Goal: Navigation & Orientation: Understand site structure

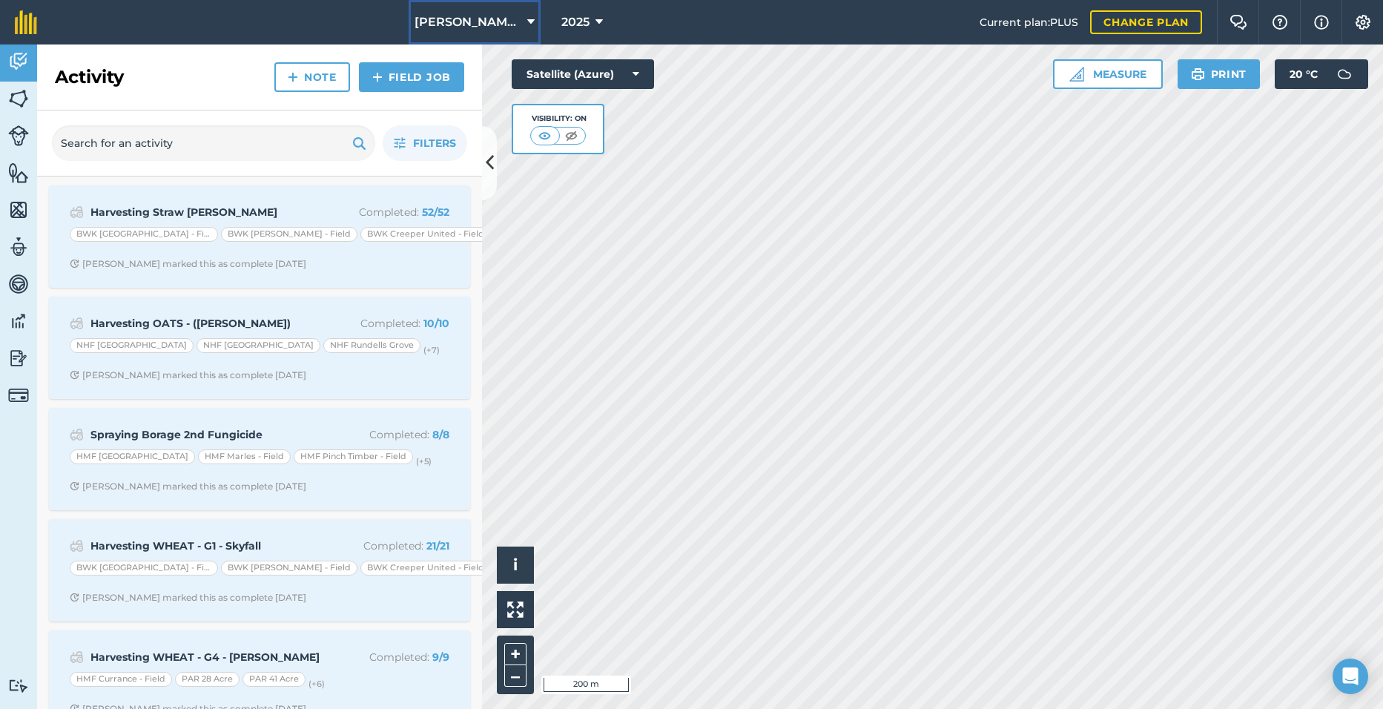
click at [486, 20] on span "[PERSON_NAME] Hayleys Partnership" at bounding box center [468, 22] width 107 height 18
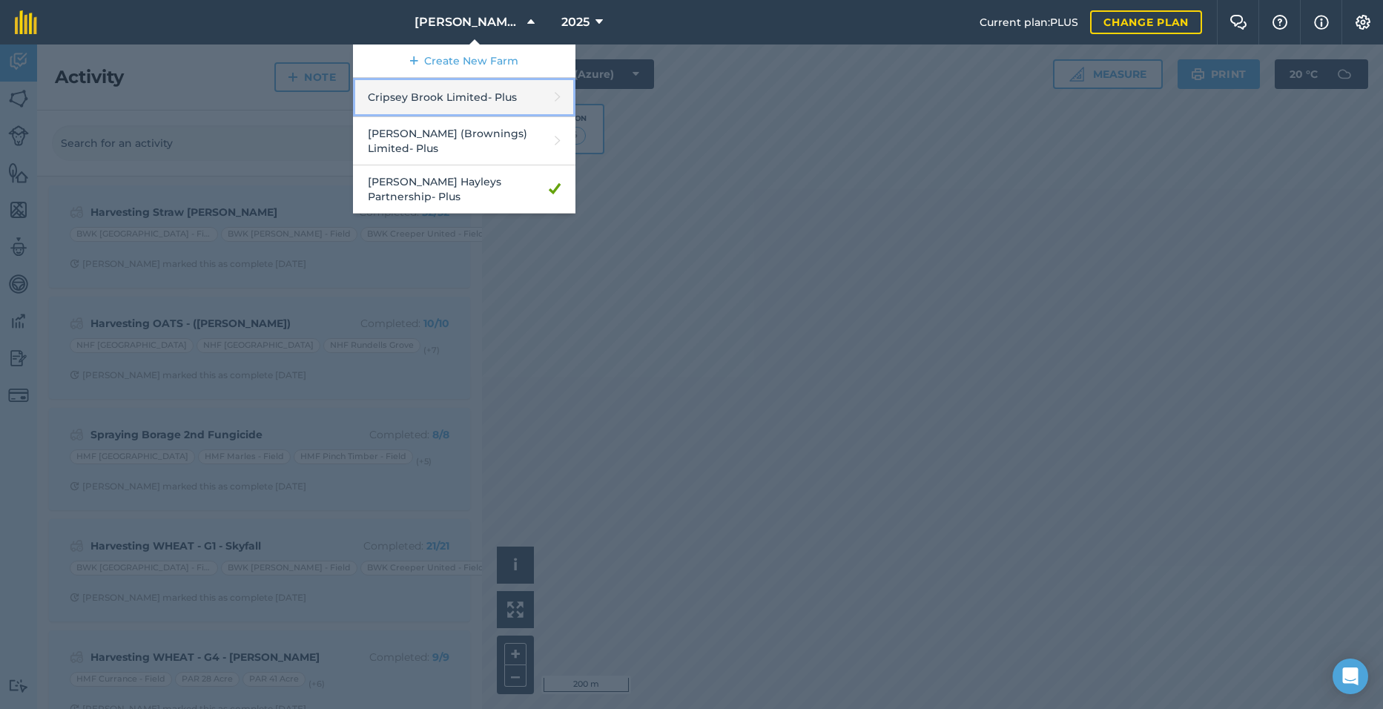
click at [439, 108] on link "Cripsey Brook Limited - Plus" at bounding box center [464, 97] width 223 height 39
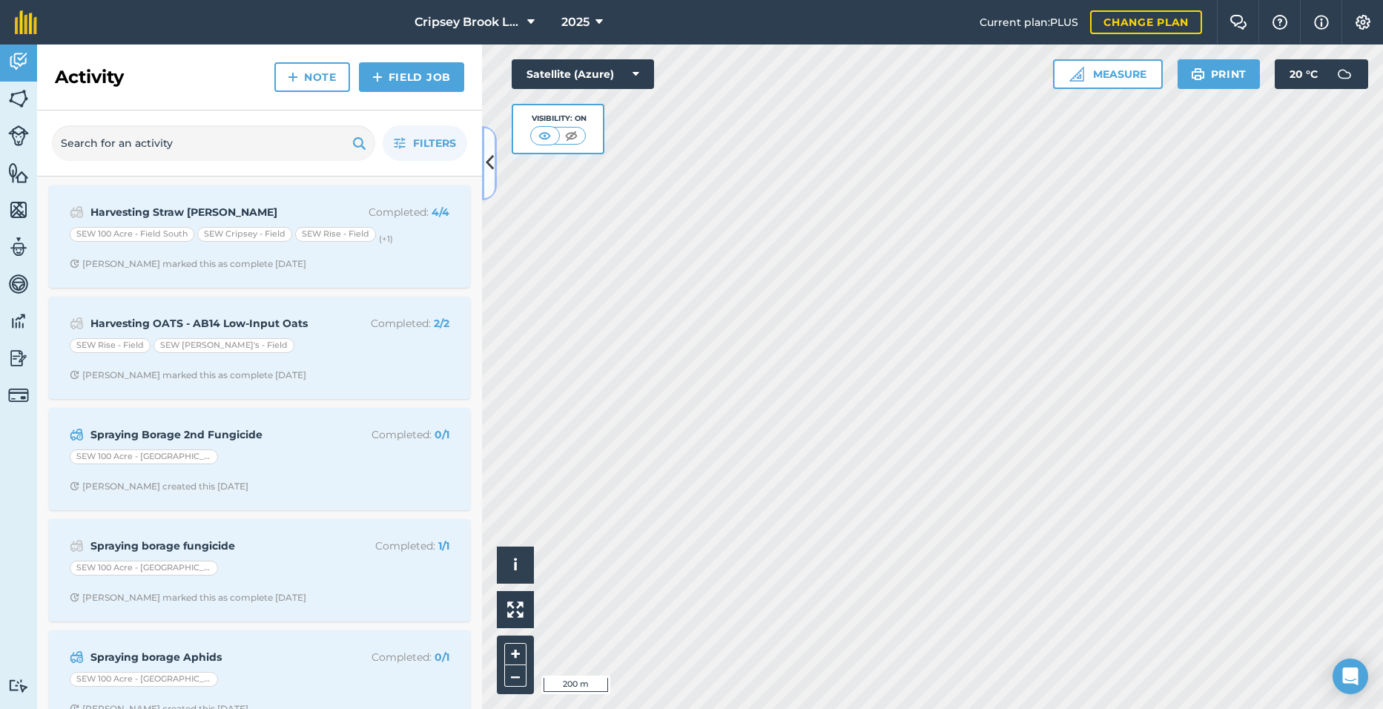
click at [489, 171] on icon at bounding box center [490, 163] width 8 height 26
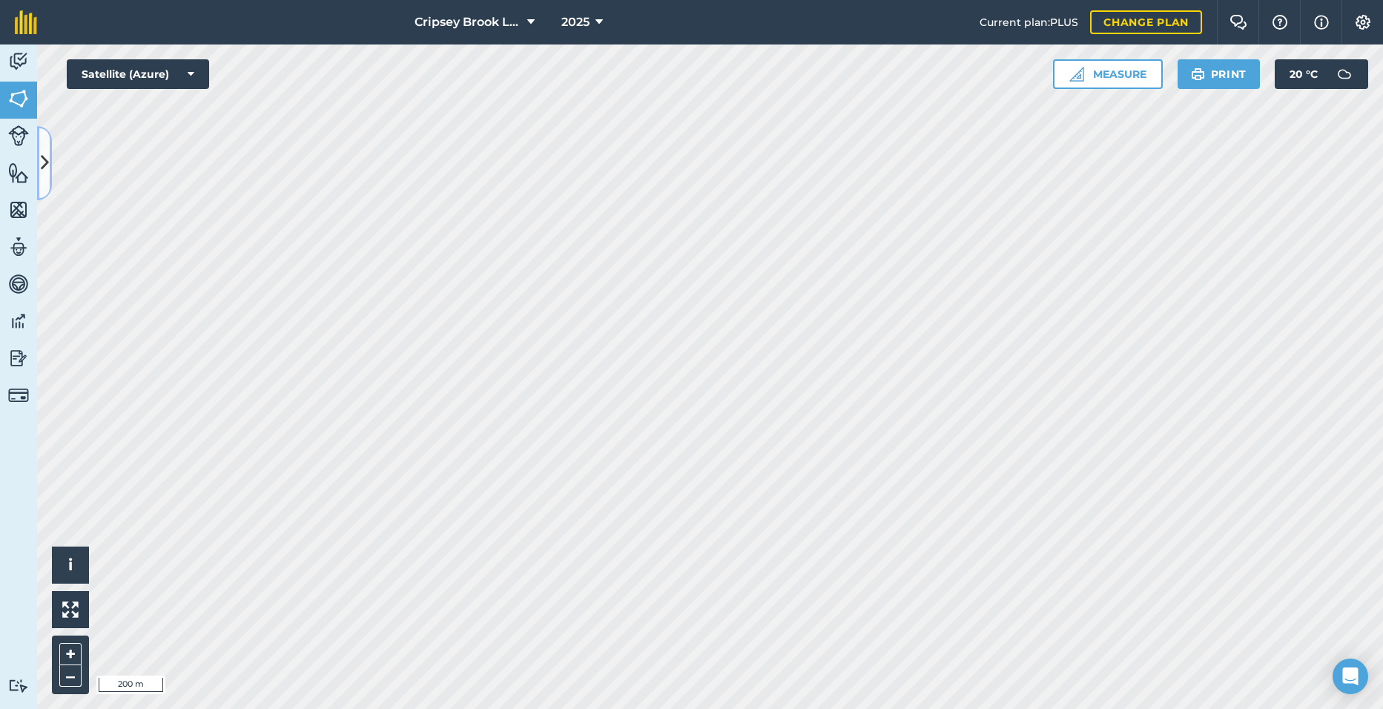
click at [48, 157] on icon at bounding box center [45, 163] width 8 height 26
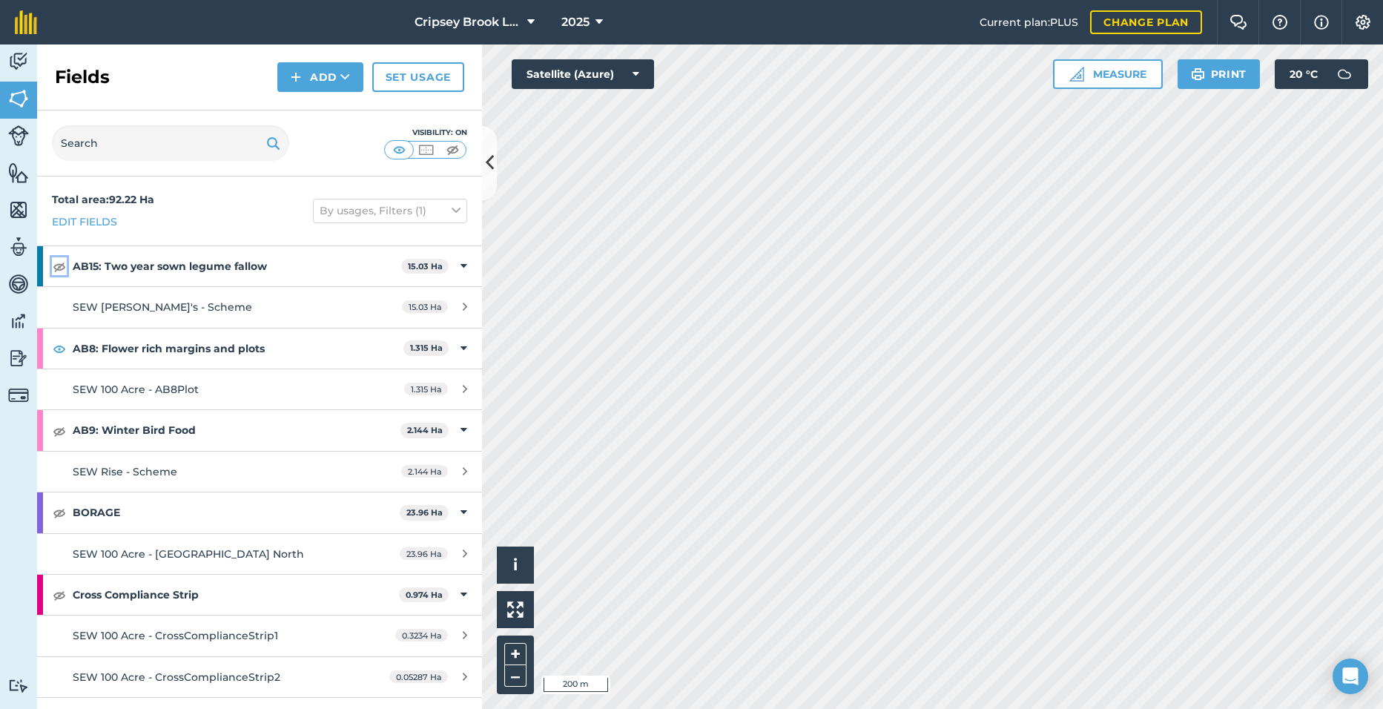
click at [62, 260] on img at bounding box center [59, 266] width 13 height 18
click at [56, 428] on img at bounding box center [59, 431] width 13 height 18
click at [60, 511] on img at bounding box center [59, 513] width 13 height 18
click at [60, 593] on img at bounding box center [59, 595] width 13 height 18
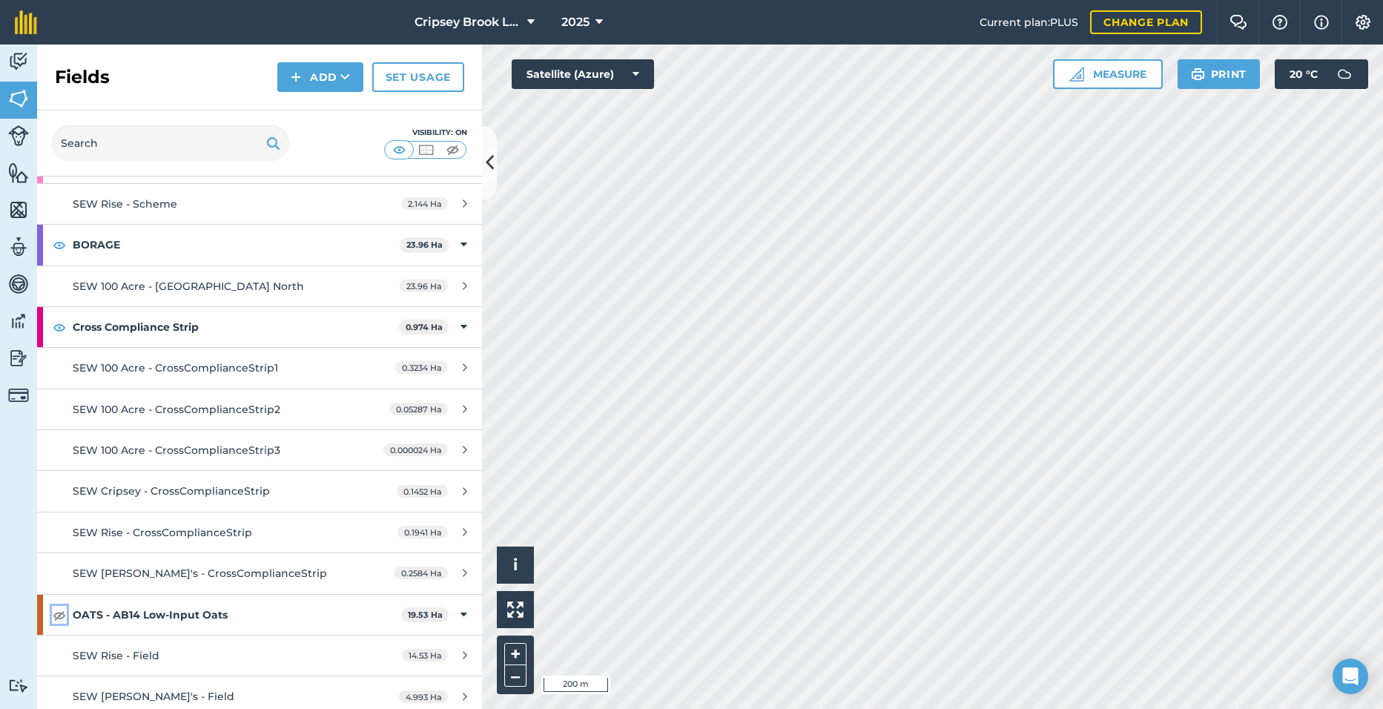
click at [58, 613] on img at bounding box center [59, 615] width 13 height 18
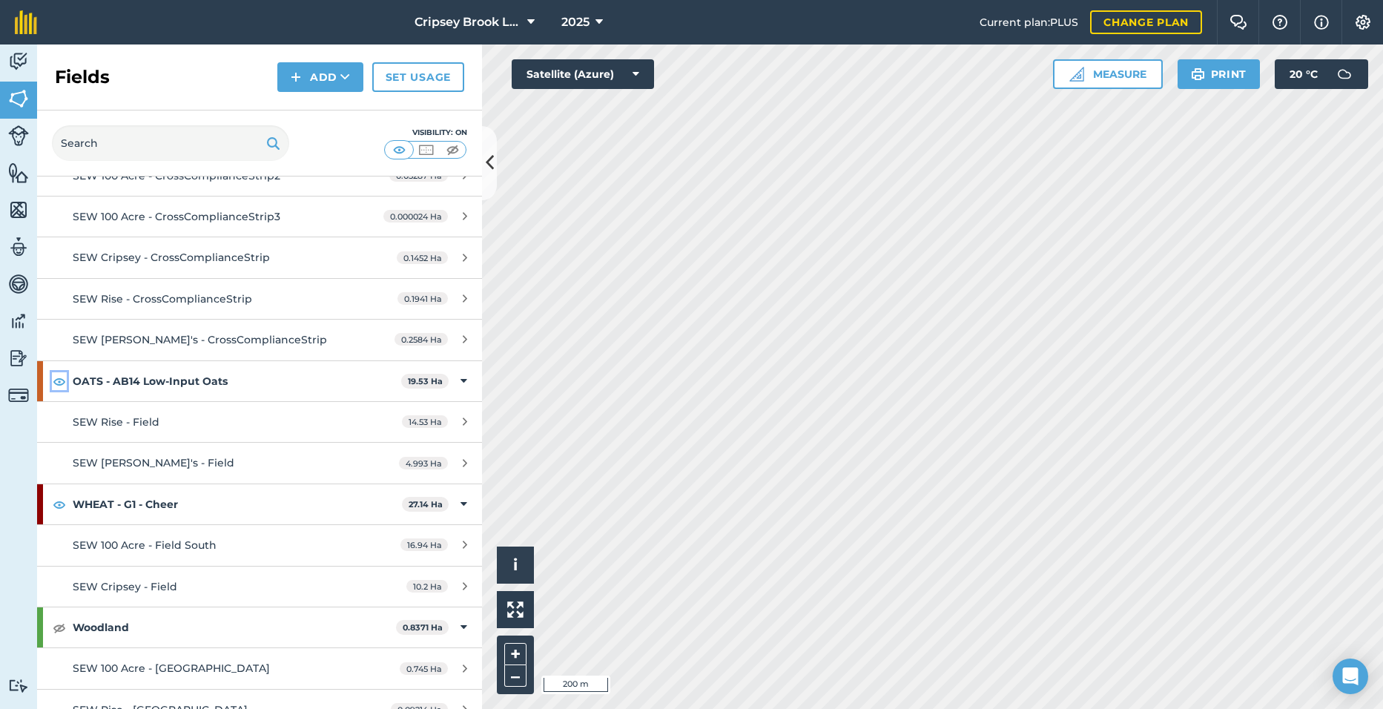
scroll to position [522, 0]
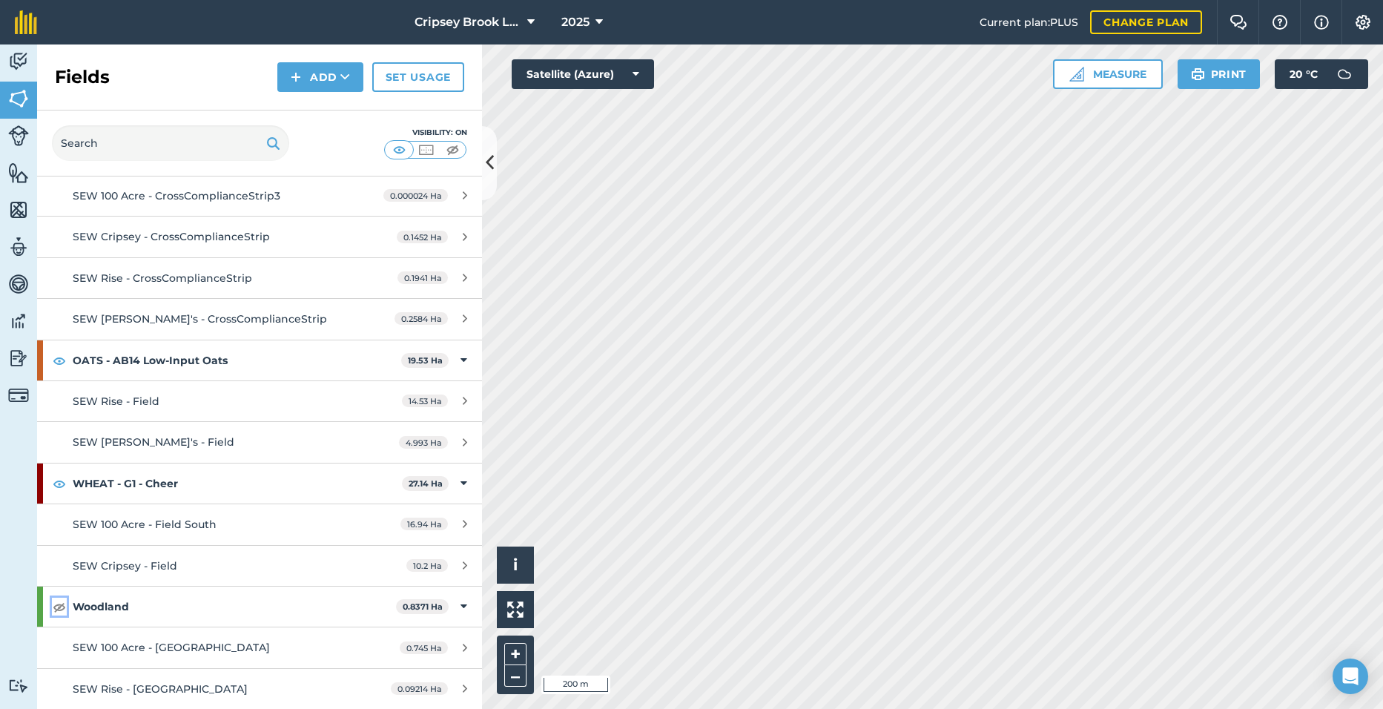
click at [58, 613] on img at bounding box center [59, 607] width 13 height 18
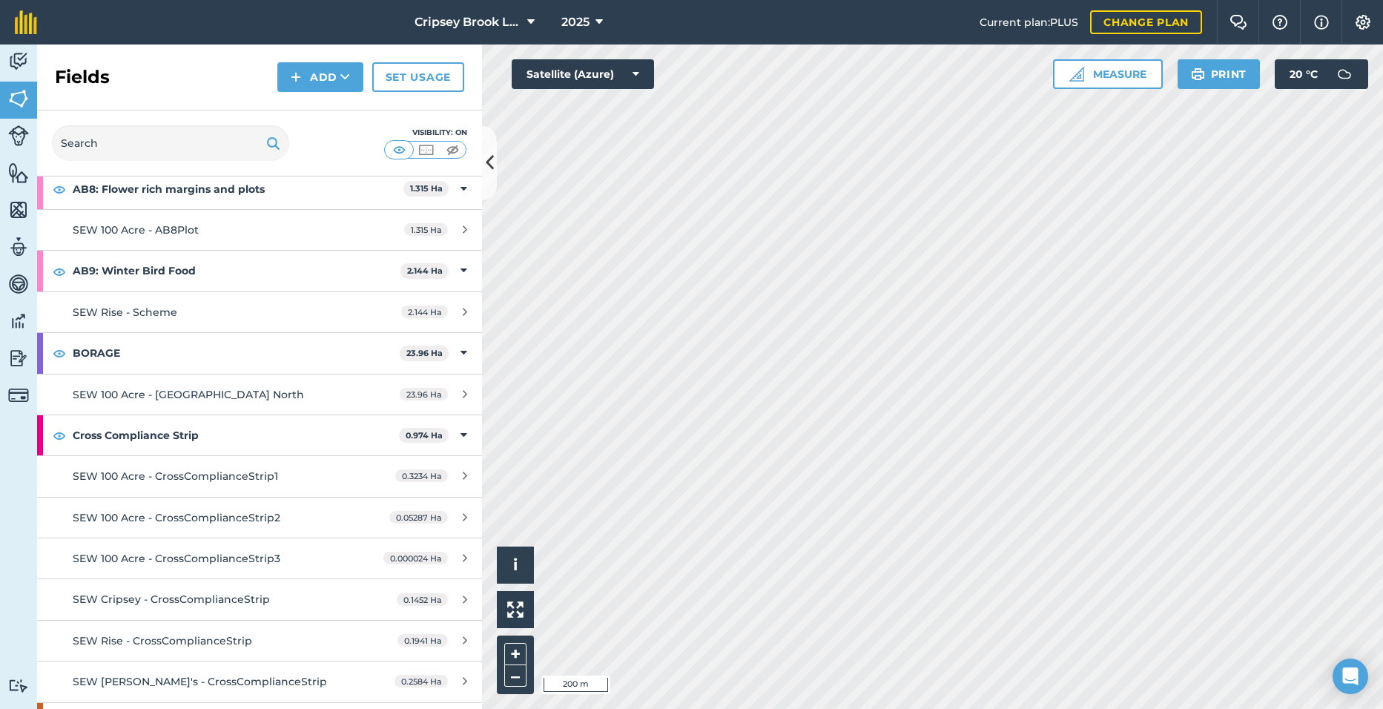
scroll to position [0, 0]
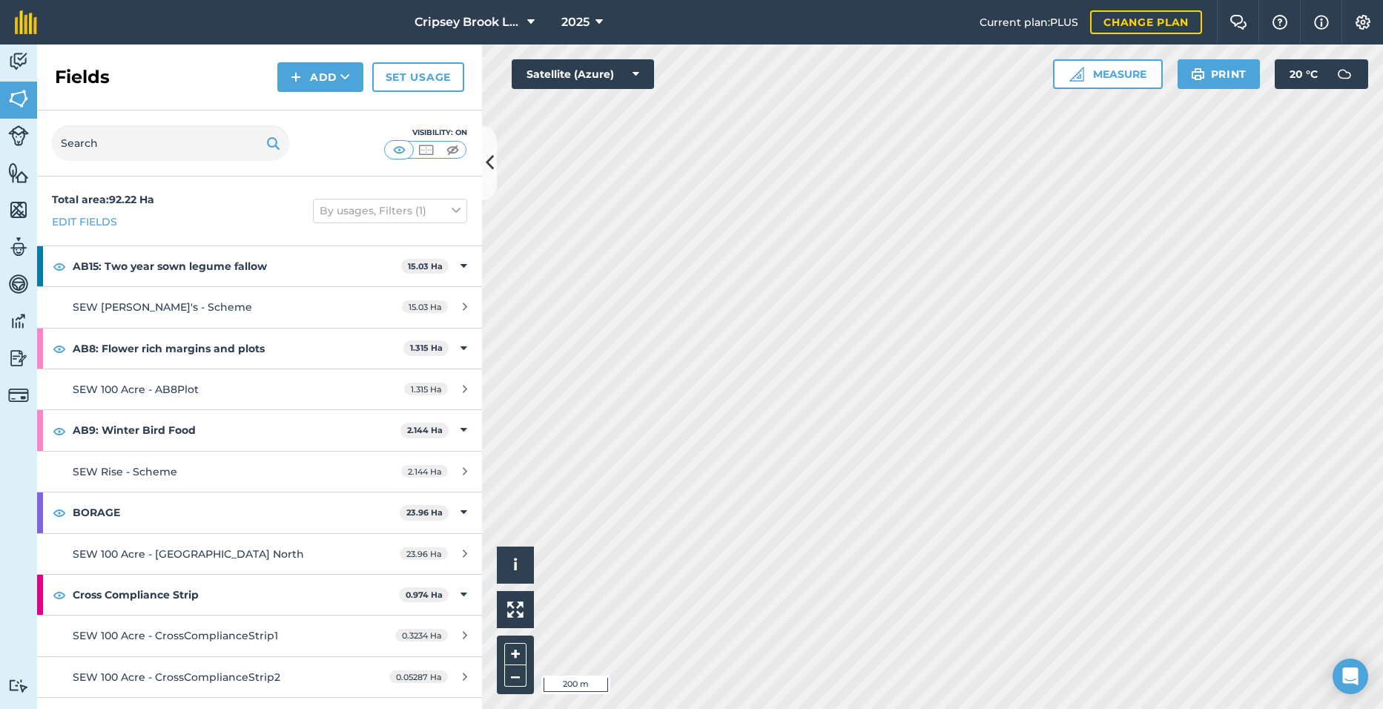
click at [453, 229] on div "Total area : 92.22 Ha Edit fields By usages, Filters (1)" at bounding box center [259, 211] width 445 height 69
click at [461, 272] on icon at bounding box center [464, 266] width 7 height 16
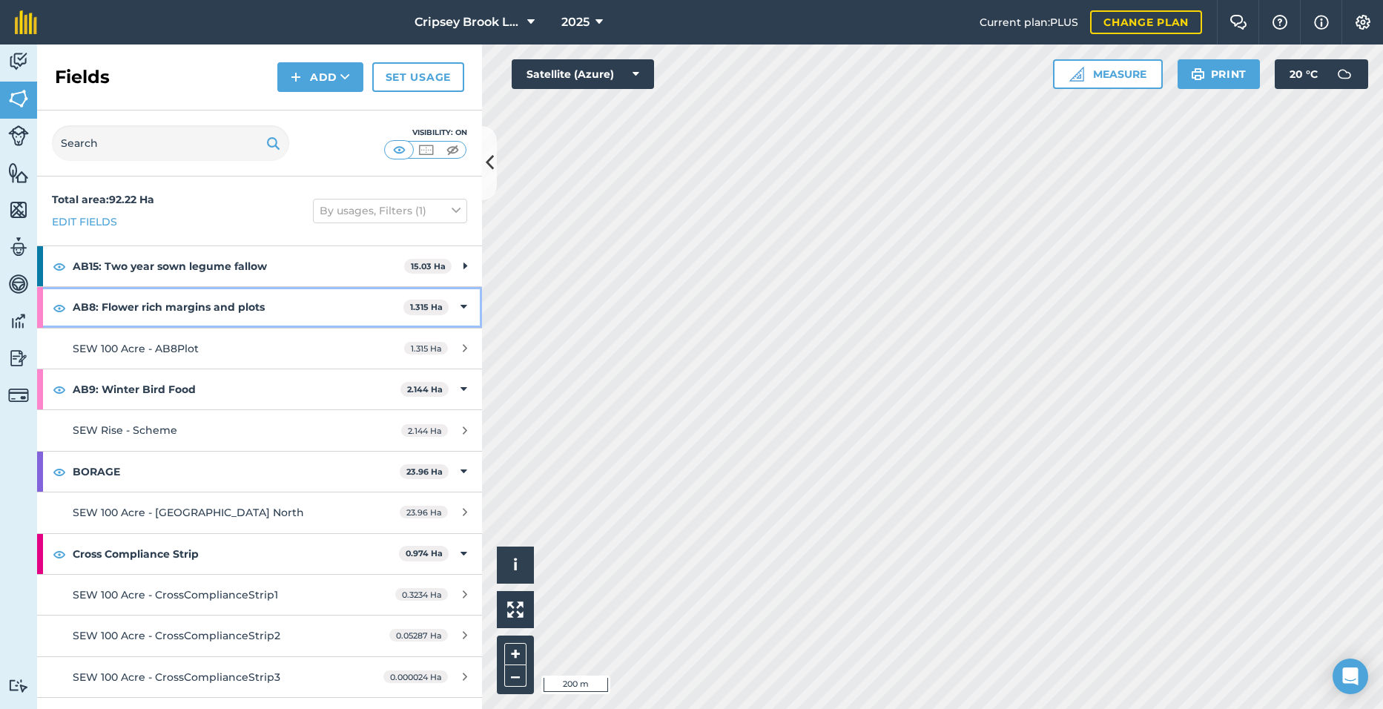
click at [451, 289] on div "AB8: Flower rich margins and plots 1.315 Ha" at bounding box center [259, 307] width 445 height 40
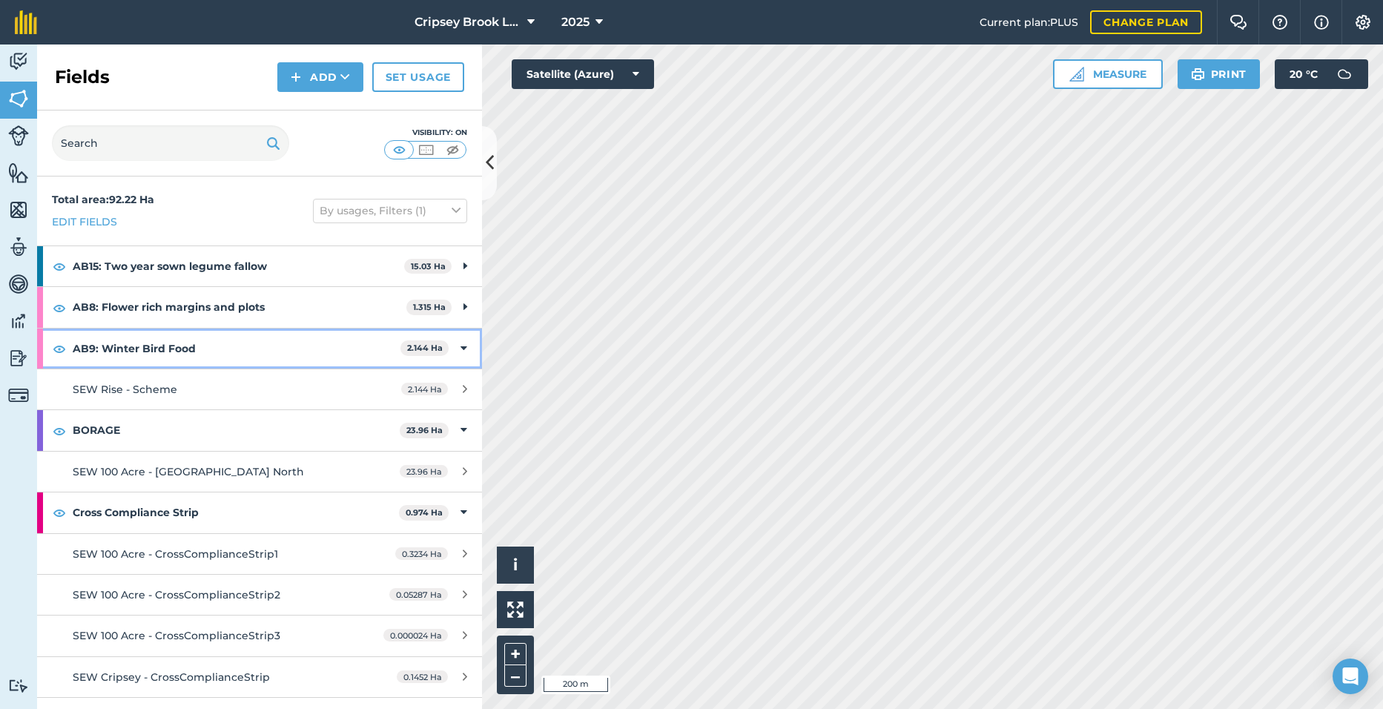
click at [461, 352] on icon at bounding box center [464, 348] width 7 height 16
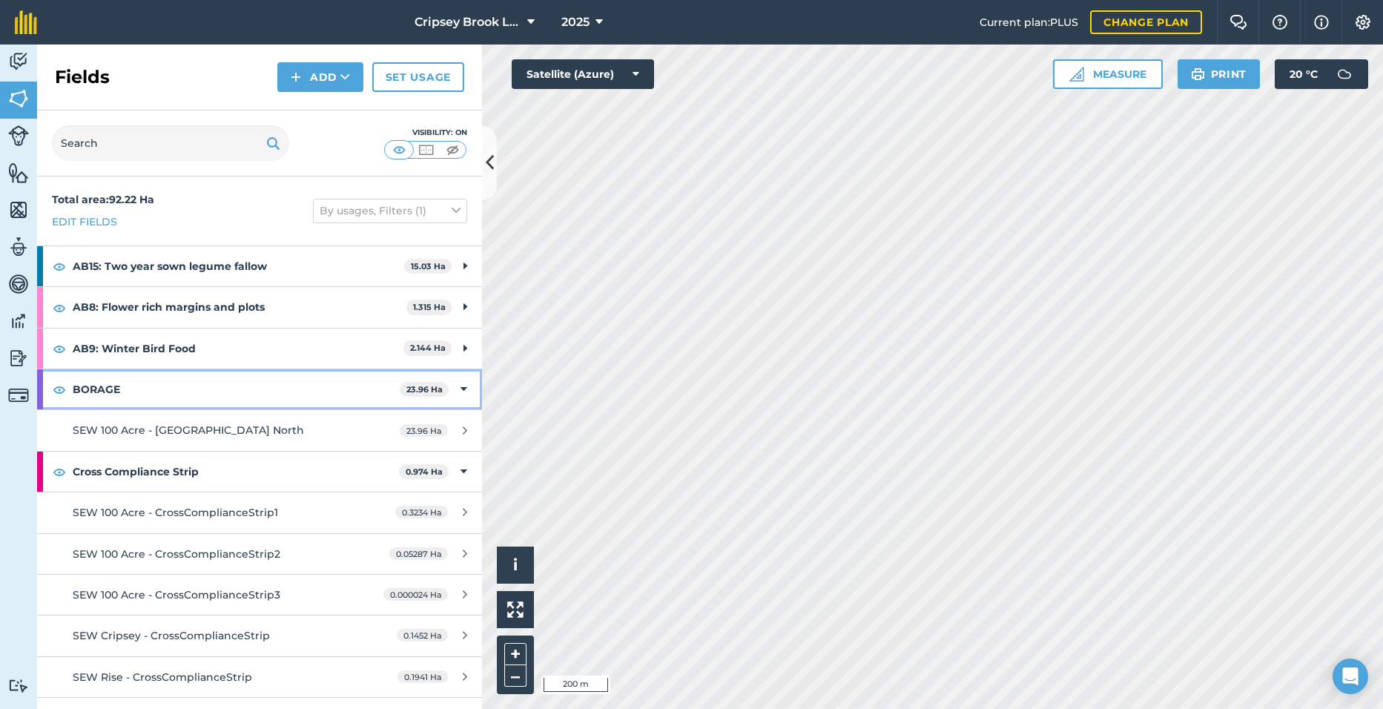
click at [461, 386] on icon at bounding box center [464, 389] width 7 height 16
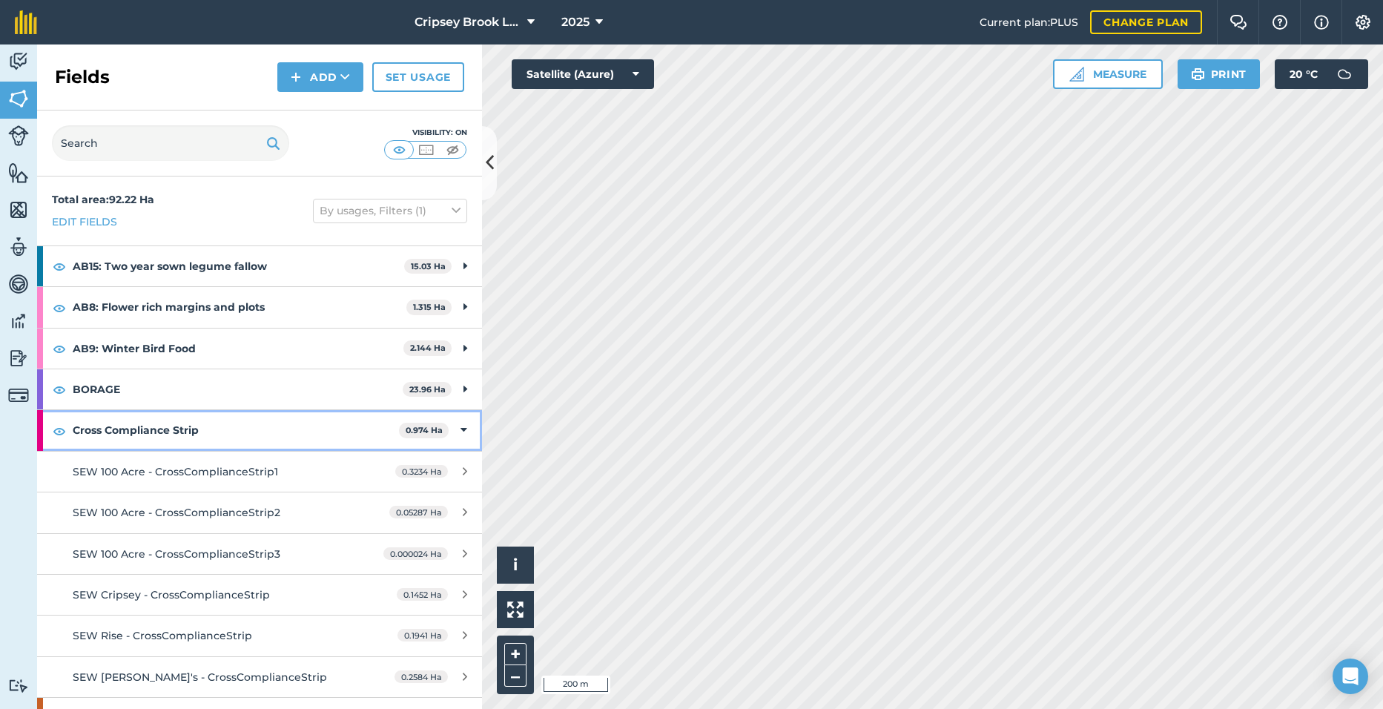
click at [451, 421] on div "Cross Compliance Strip 0.974 Ha" at bounding box center [259, 430] width 445 height 40
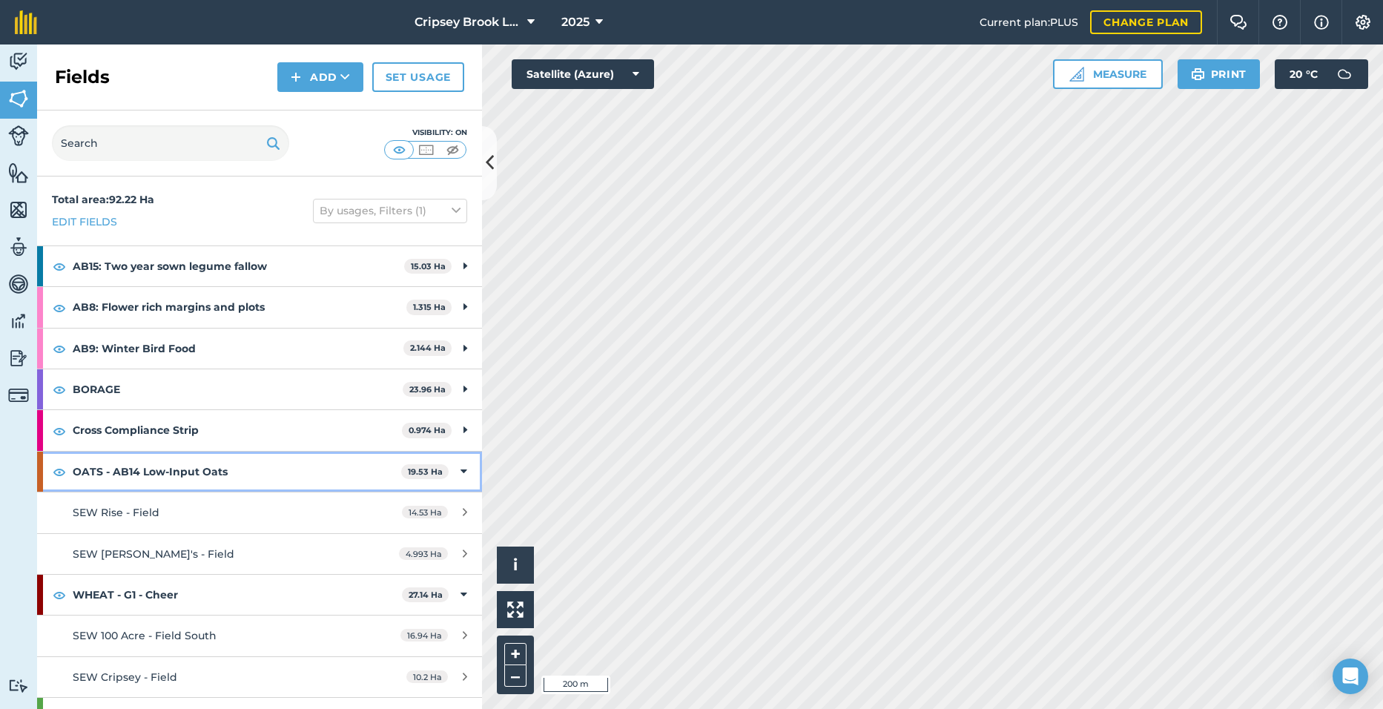
click at [461, 467] on icon at bounding box center [464, 472] width 7 height 16
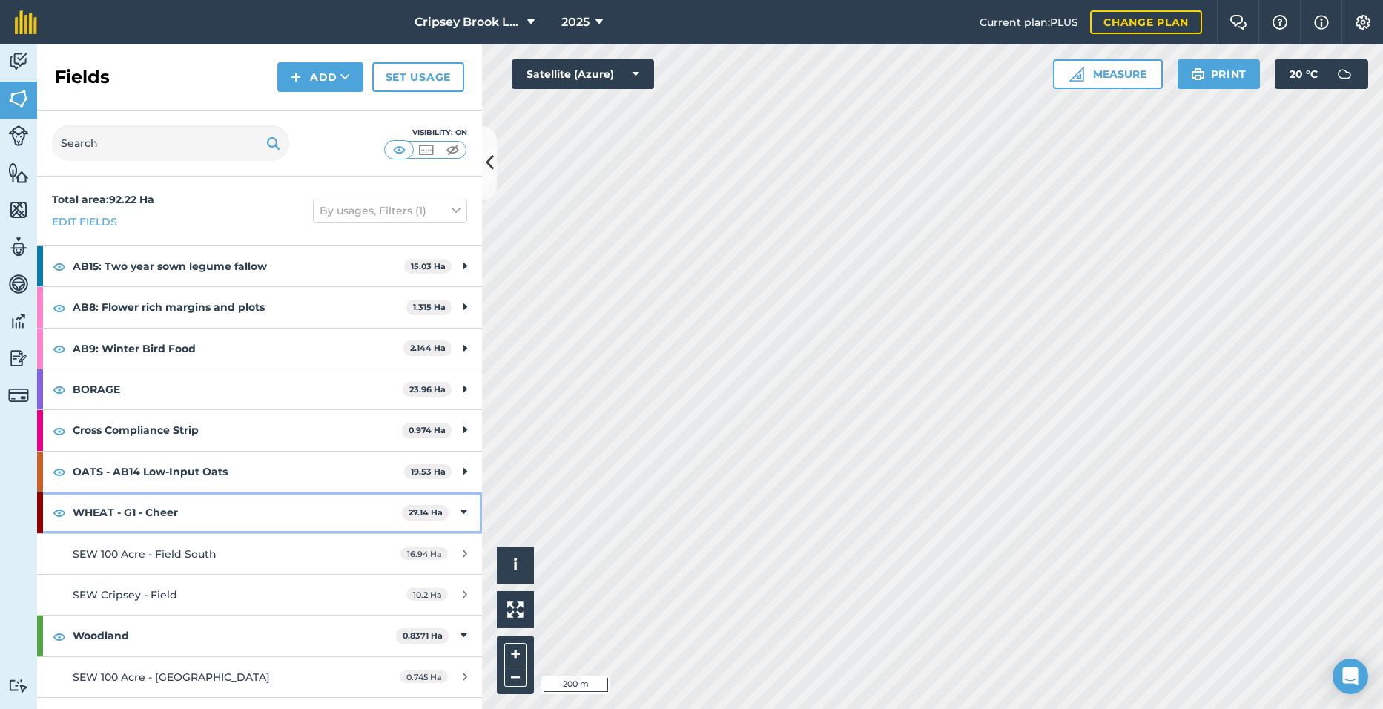
click at [461, 510] on icon at bounding box center [464, 512] width 7 height 16
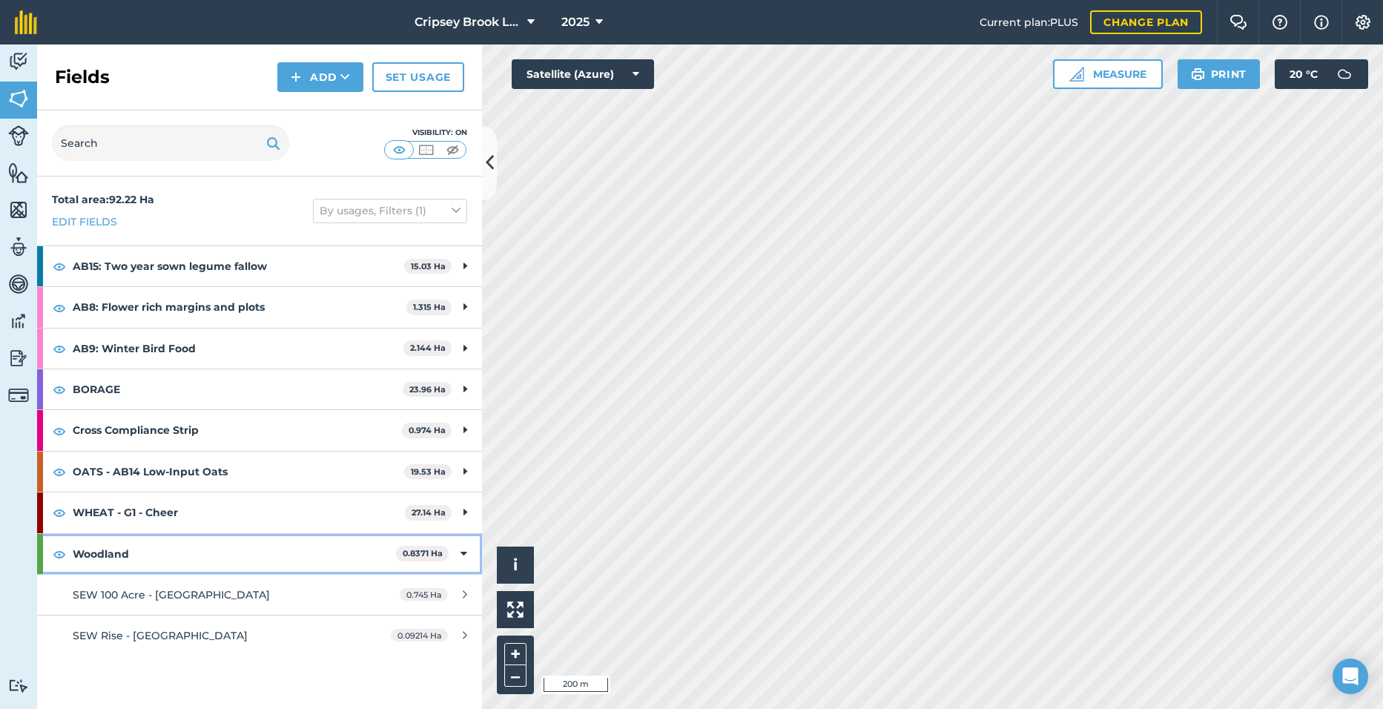
click at [462, 555] on icon at bounding box center [464, 554] width 7 height 16
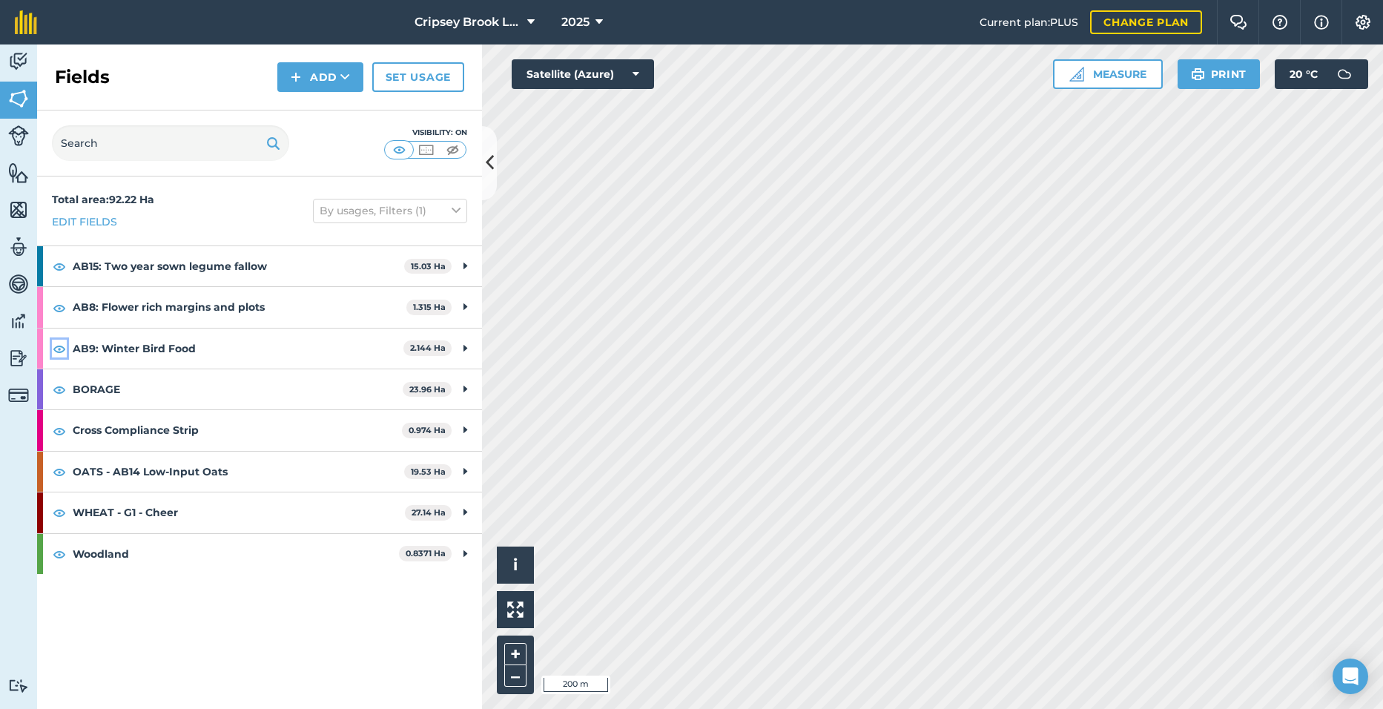
click at [57, 353] on img at bounding box center [59, 349] width 13 height 18
click at [60, 308] on img at bounding box center [59, 308] width 13 height 18
click at [57, 389] on img at bounding box center [59, 390] width 13 height 18
click at [61, 428] on img at bounding box center [59, 431] width 13 height 18
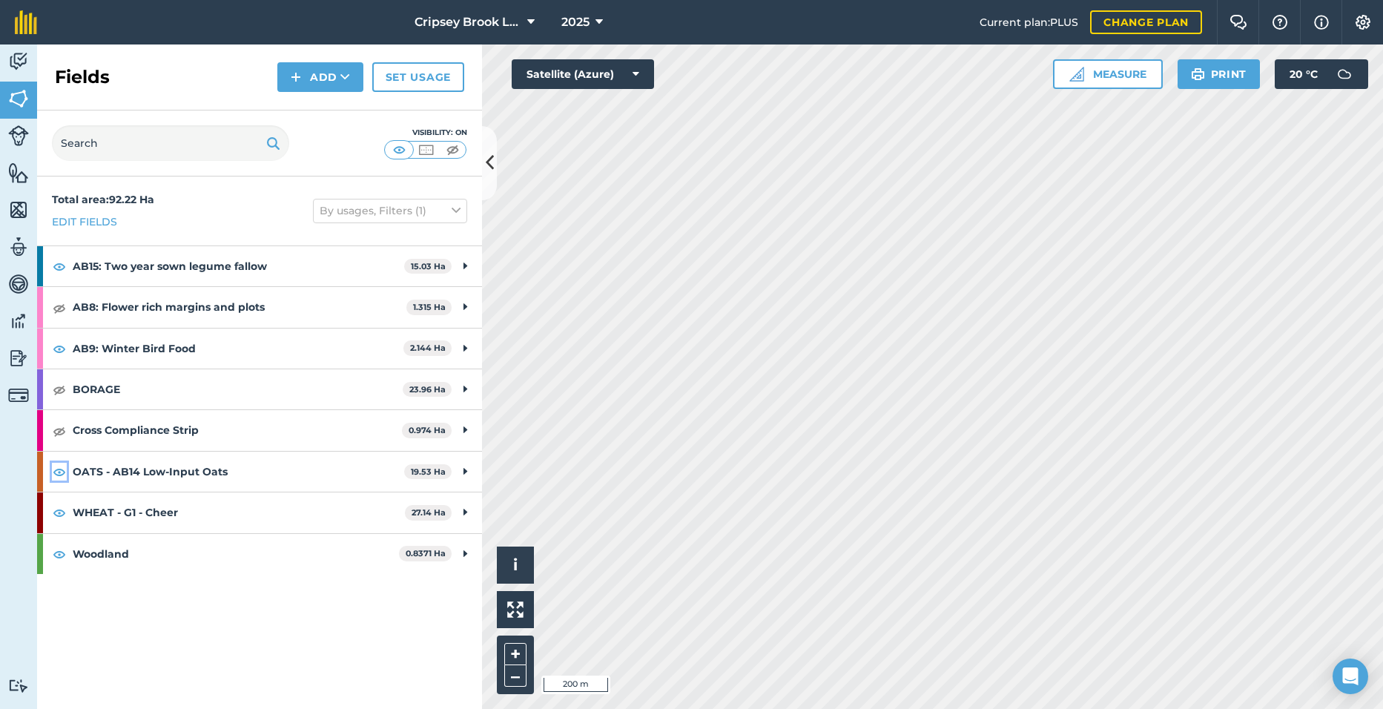
click at [64, 467] on img at bounding box center [59, 472] width 13 height 18
click at [63, 509] on img at bounding box center [59, 513] width 13 height 18
click at [62, 552] on img at bounding box center [59, 554] width 13 height 18
click at [65, 308] on img at bounding box center [59, 308] width 13 height 18
click at [56, 340] on img at bounding box center [59, 349] width 13 height 18
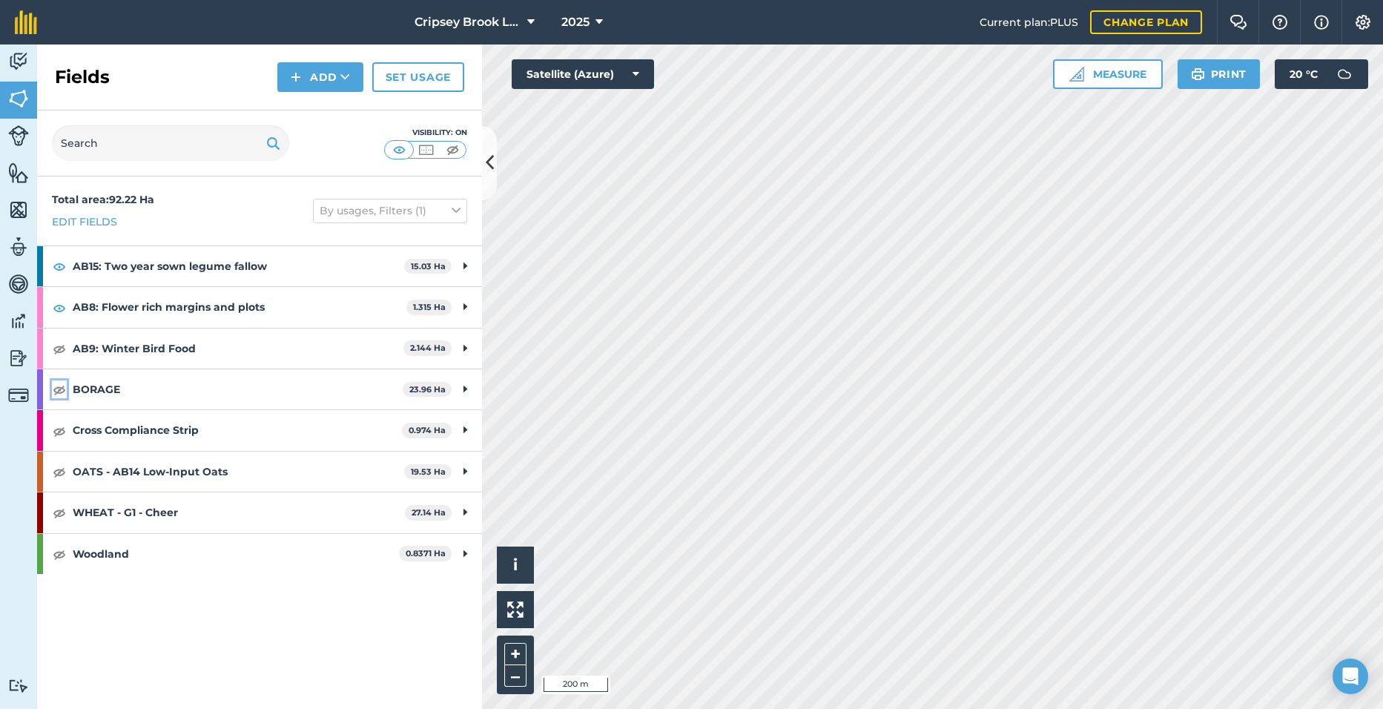
click at [57, 386] on img at bounding box center [59, 390] width 13 height 18
click at [61, 413] on div "Cross Compliance Strip 0.974 Ha" at bounding box center [259, 430] width 445 height 40
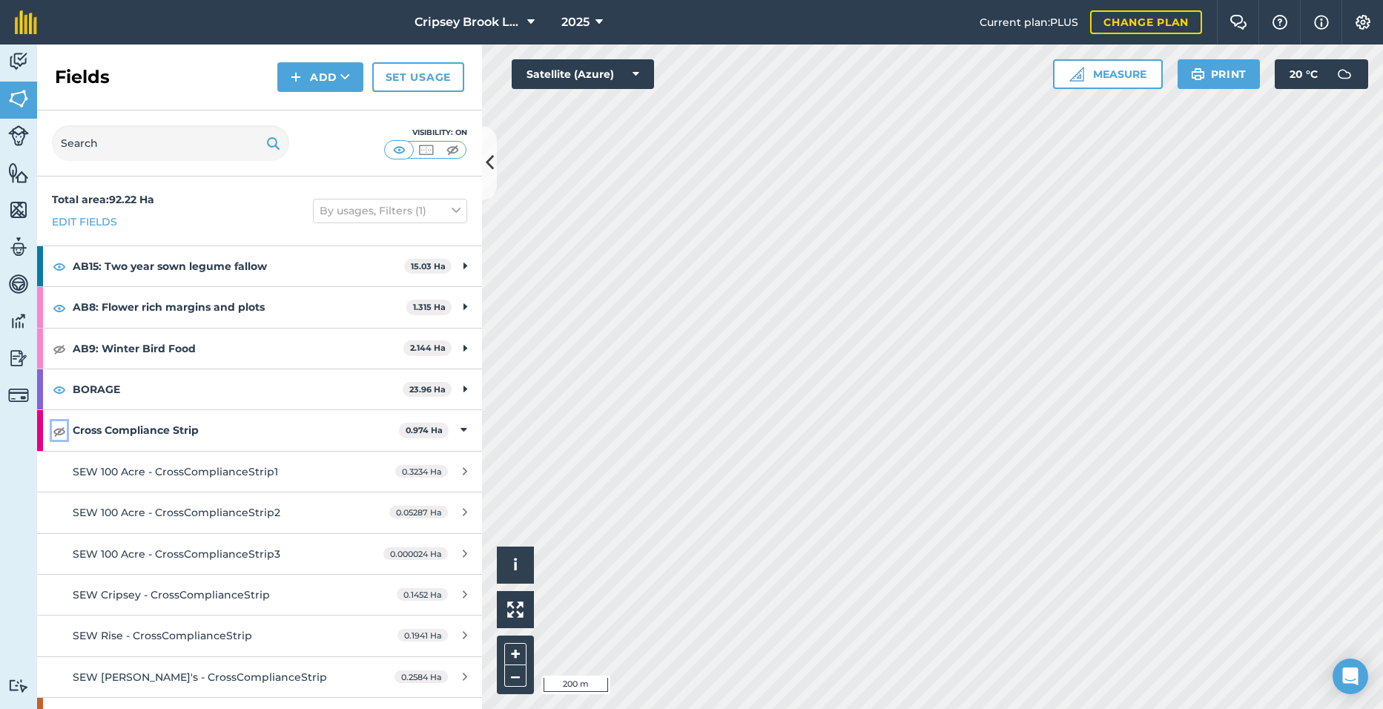
click at [61, 432] on img at bounding box center [59, 431] width 13 height 18
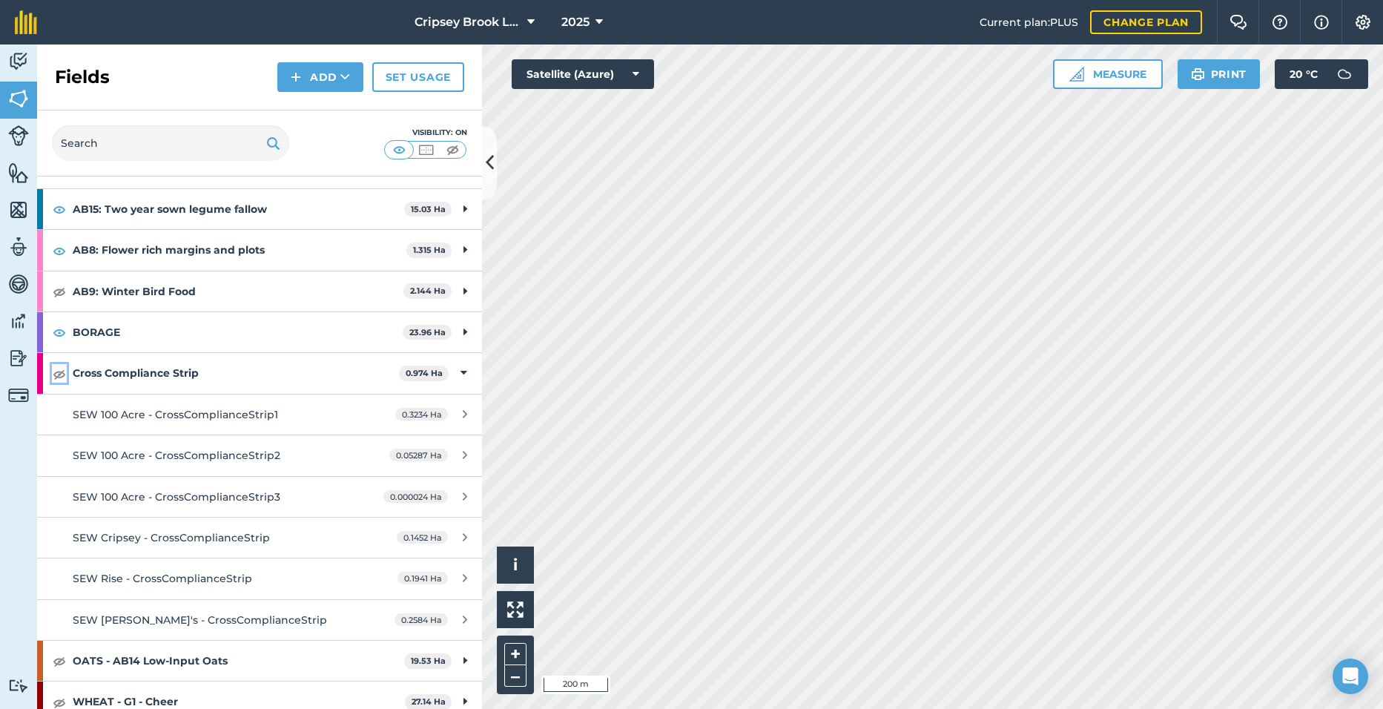
scroll to position [61, 0]
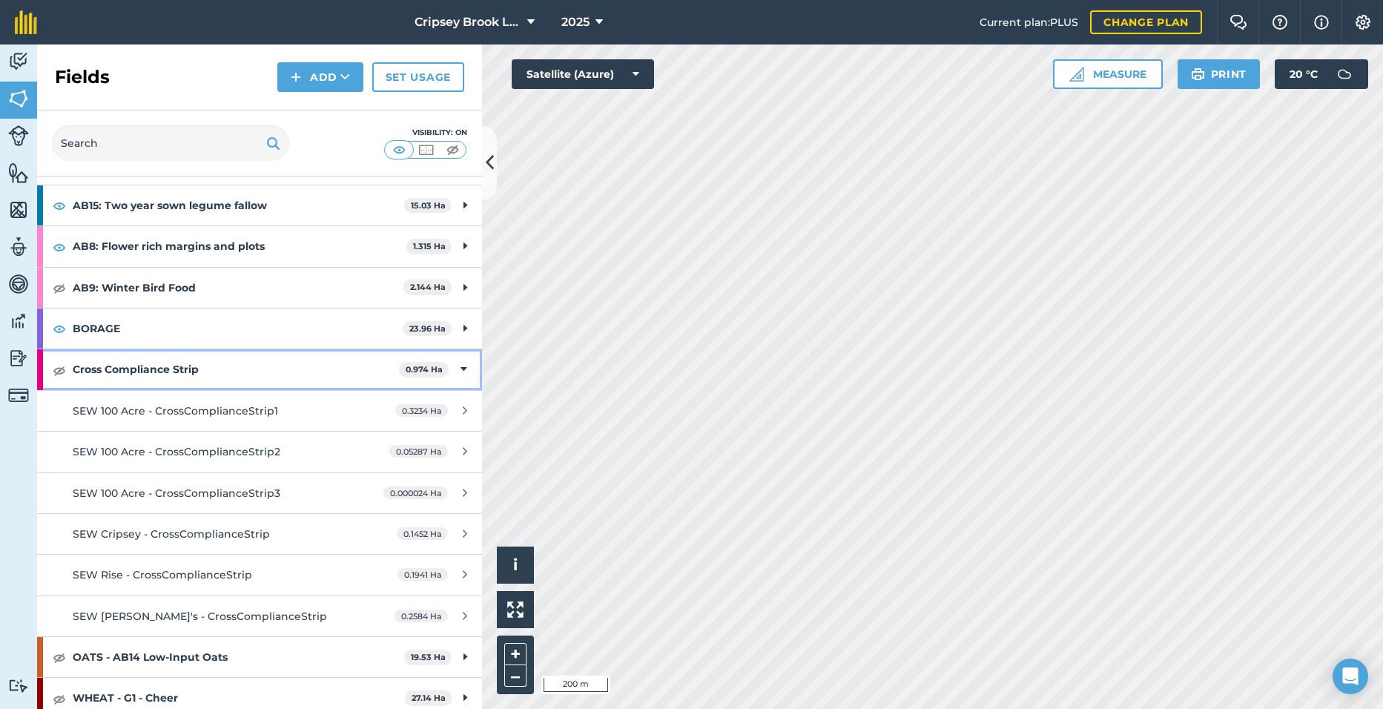
click at [461, 369] on icon at bounding box center [464, 369] width 7 height 16
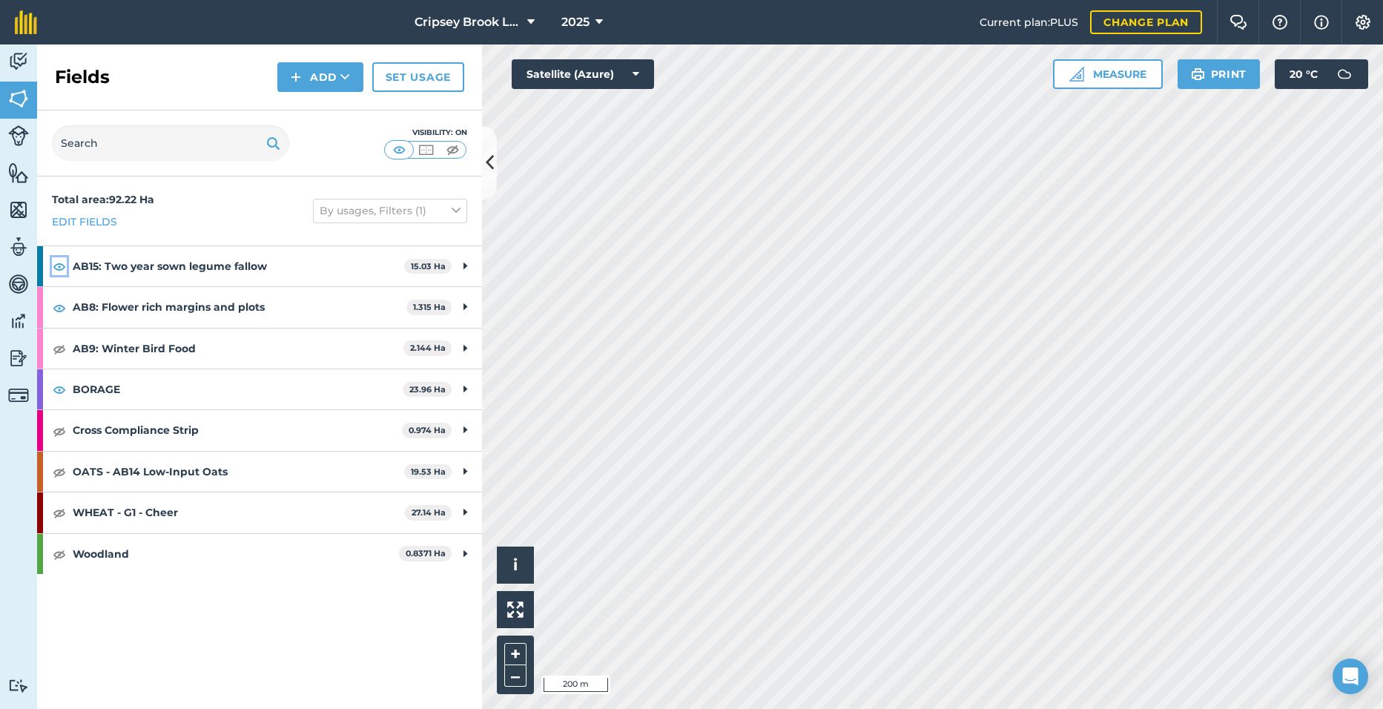
click at [59, 271] on img at bounding box center [59, 266] width 13 height 18
click at [59, 350] on img at bounding box center [59, 349] width 13 height 18
click at [59, 352] on img at bounding box center [59, 349] width 13 height 18
click at [61, 389] on img at bounding box center [59, 390] width 13 height 18
click at [27, 206] on img at bounding box center [18, 210] width 21 height 22
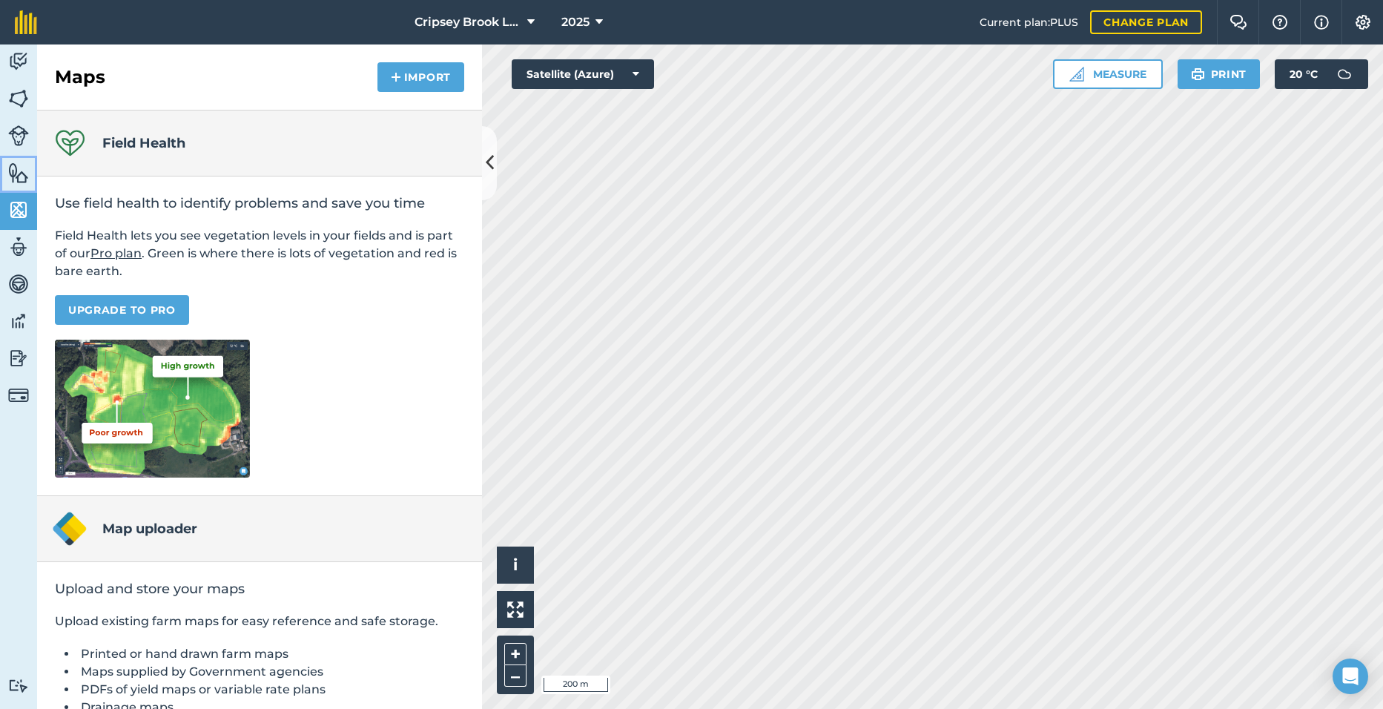
click at [27, 179] on img at bounding box center [18, 173] width 21 height 22
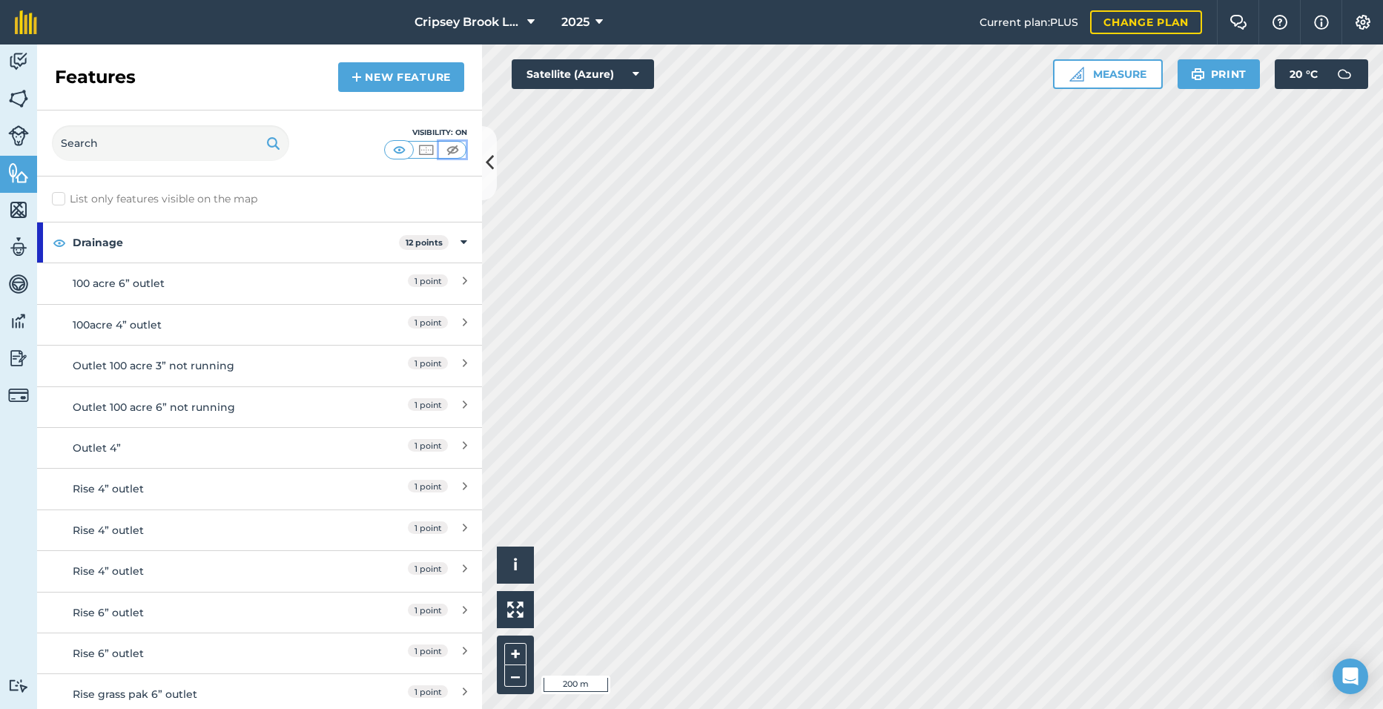
click at [457, 151] on img at bounding box center [453, 149] width 19 height 15
click at [32, 104] on link "Fields" at bounding box center [18, 100] width 37 height 37
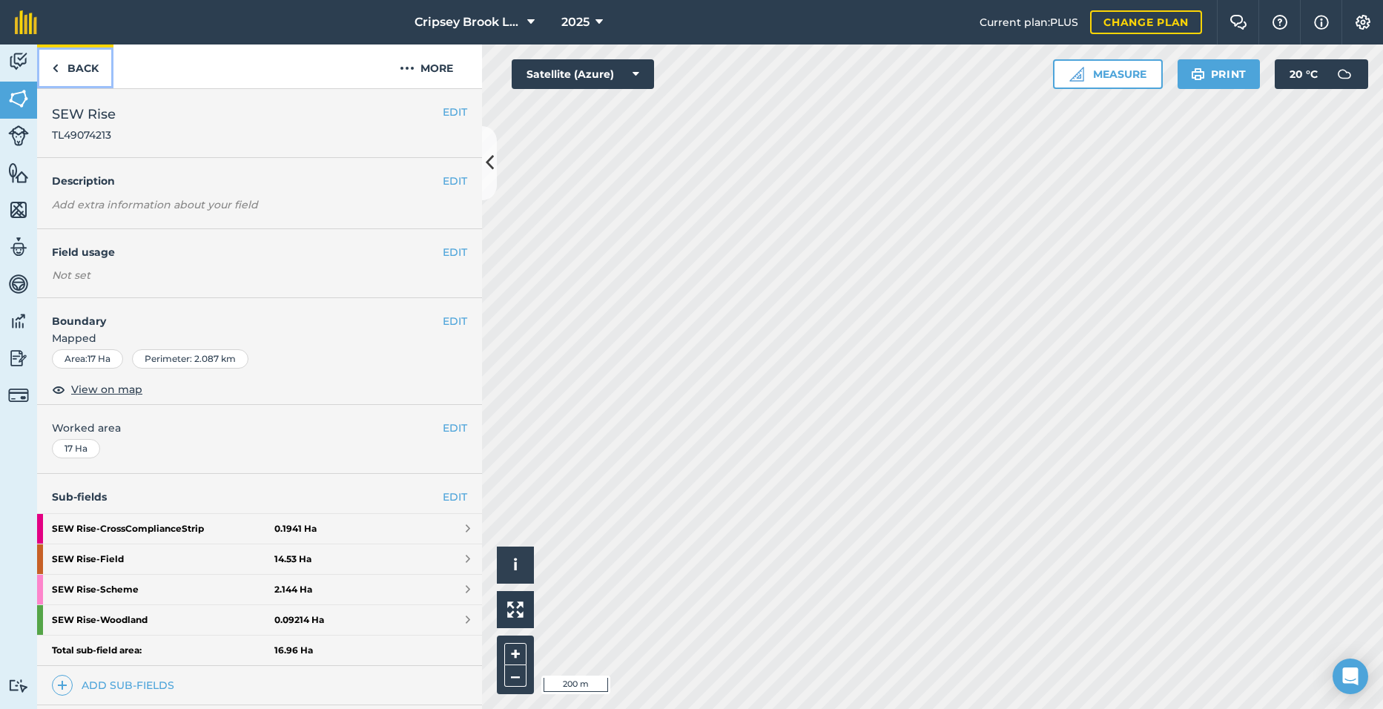
click at [79, 76] on link "Back" at bounding box center [75, 67] width 76 height 44
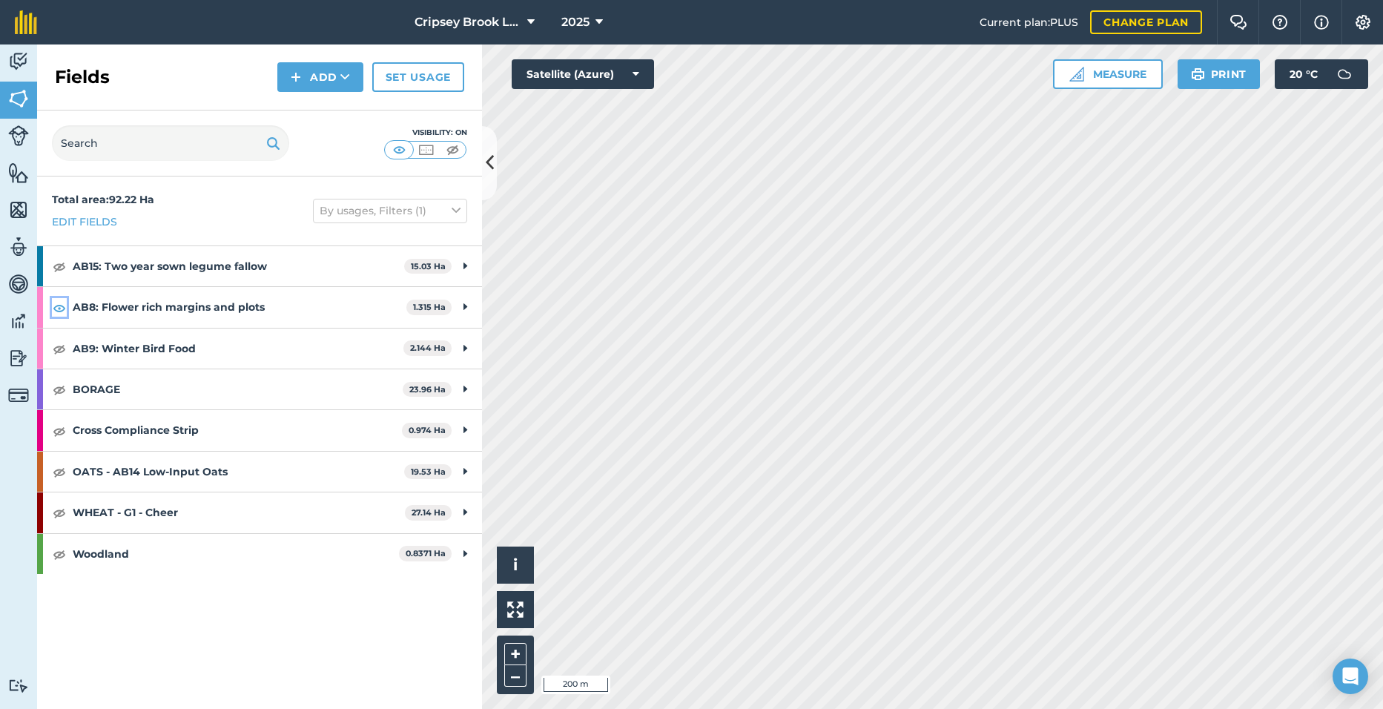
click at [61, 304] on img at bounding box center [59, 308] width 13 height 18
click at [451, 149] on img at bounding box center [453, 149] width 19 height 15
click at [399, 153] on img at bounding box center [399, 149] width 19 height 15
click at [425, 153] on img at bounding box center [426, 149] width 19 height 15
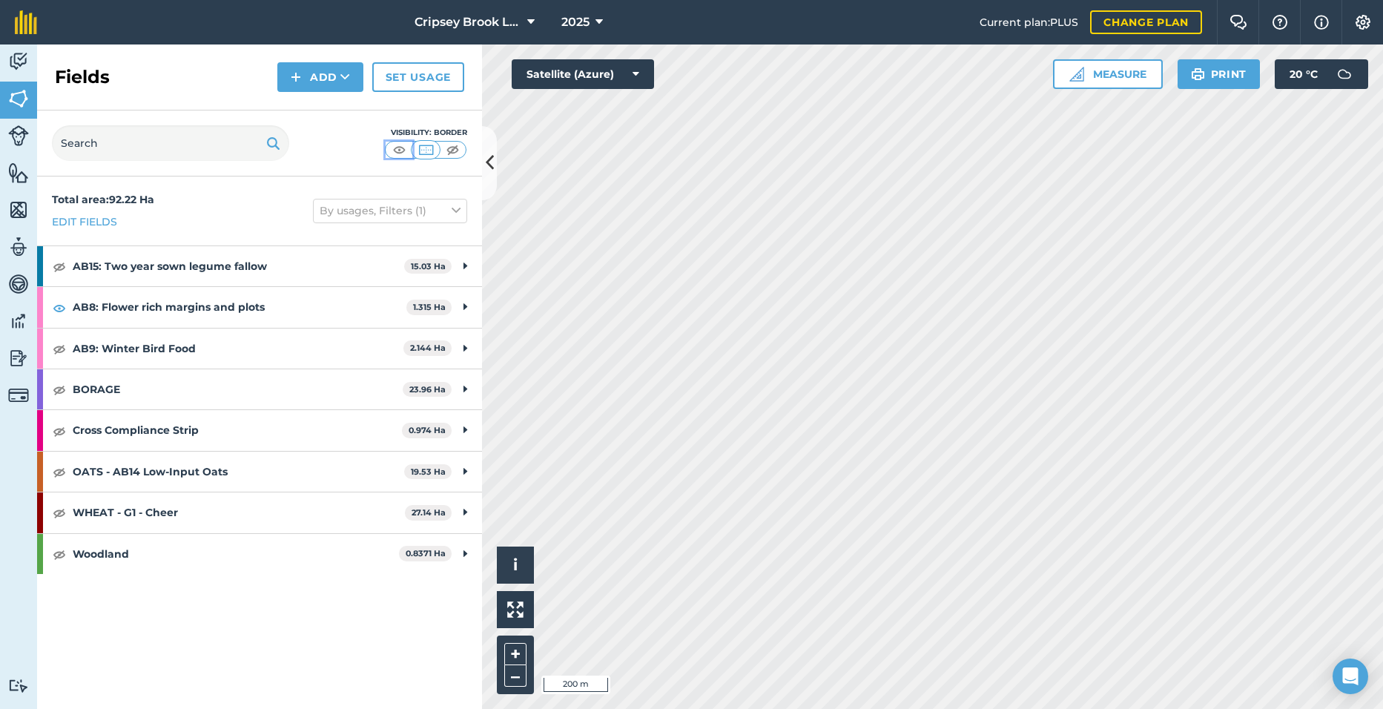
click at [401, 145] on img at bounding box center [399, 149] width 19 height 15
